Goal: Transaction & Acquisition: Subscribe to service/newsletter

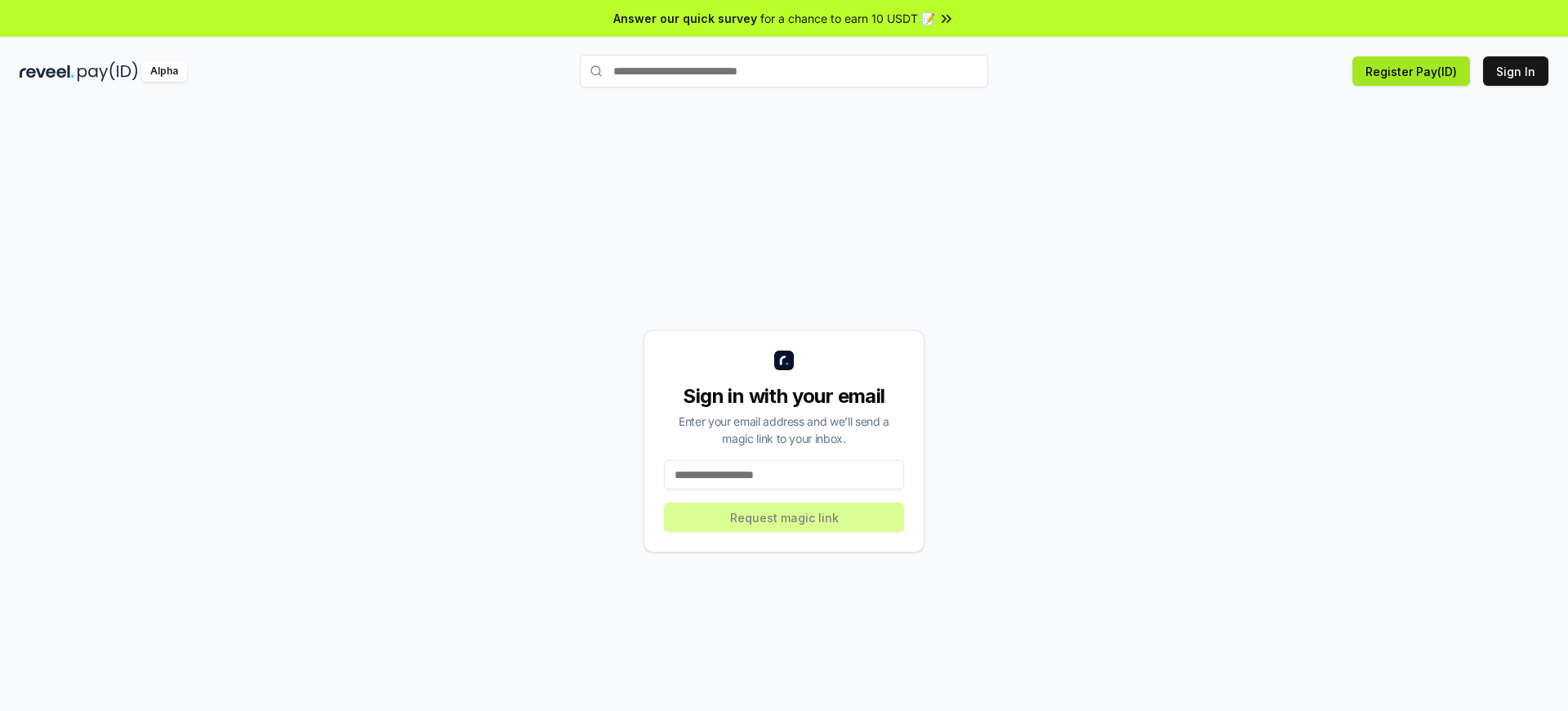
click at [1414, 71] on button "Register Pay(ID)" at bounding box center [1411, 71] width 118 height 30
click at [1516, 71] on button "Sign In" at bounding box center [1515, 71] width 66 height 30
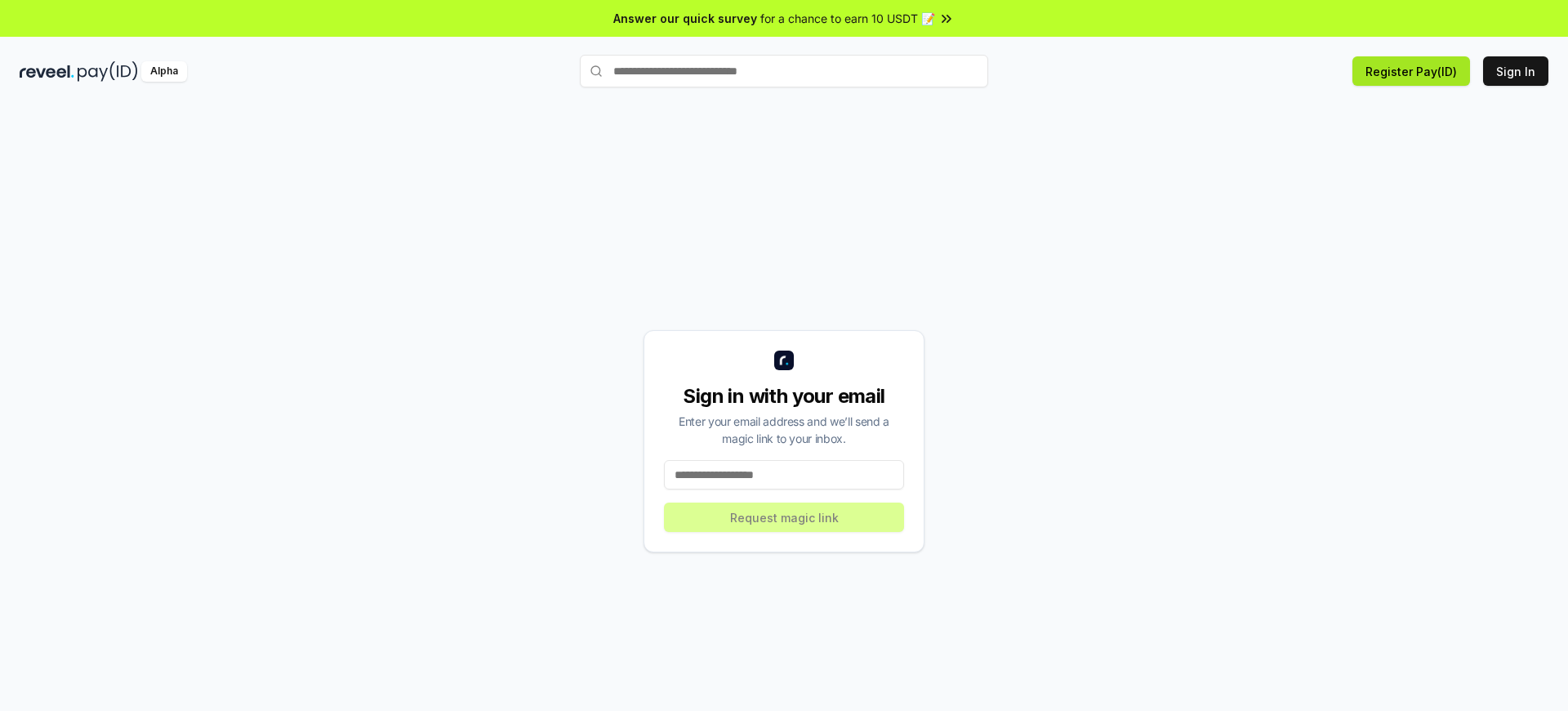
click at [1414, 71] on button "Register Pay(ID)" at bounding box center [1411, 71] width 118 height 30
click at [1516, 71] on button "Sign In" at bounding box center [1515, 71] width 66 height 30
